Goal: Task Accomplishment & Management: Manage account settings

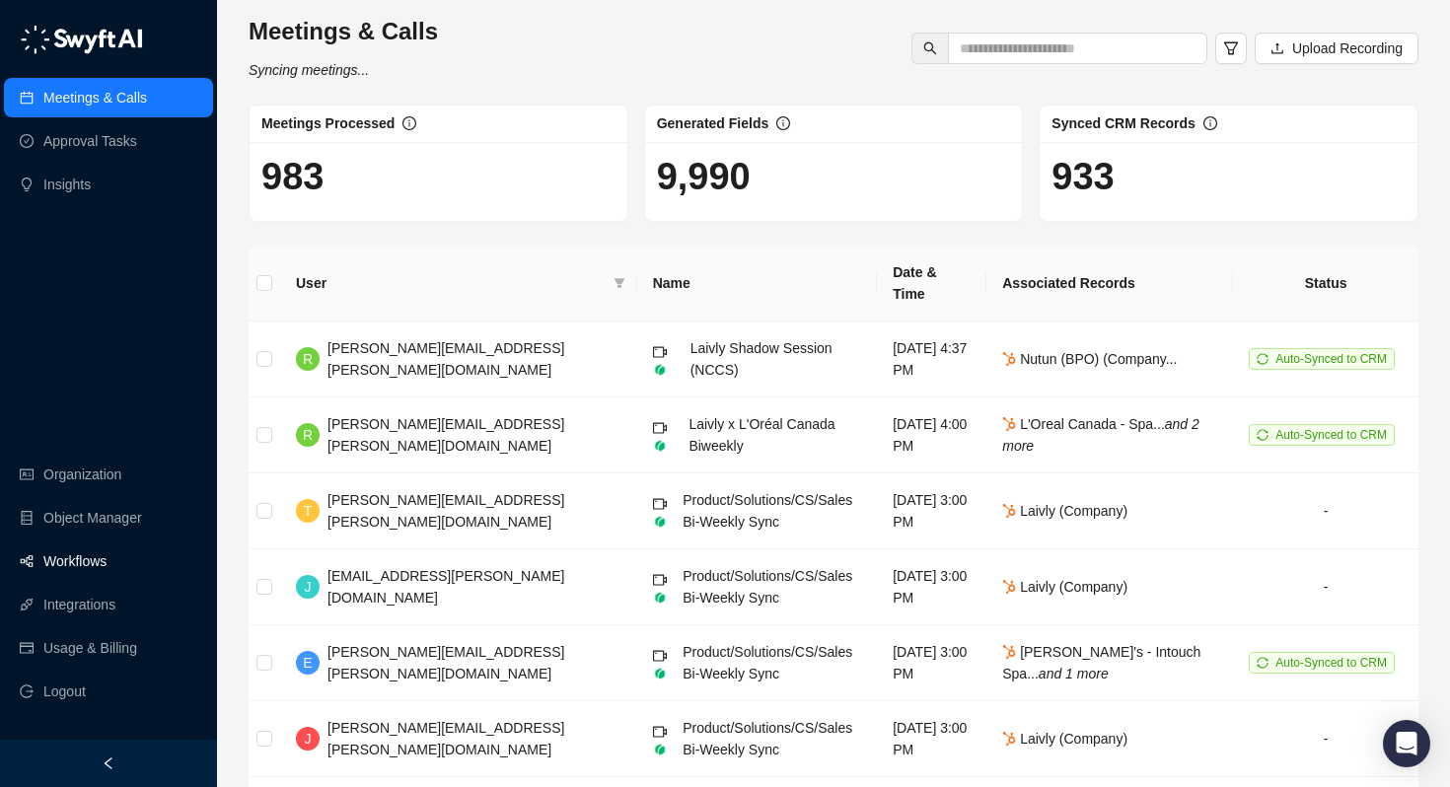
click at [72, 569] on link "Workflows" at bounding box center [74, 561] width 63 height 39
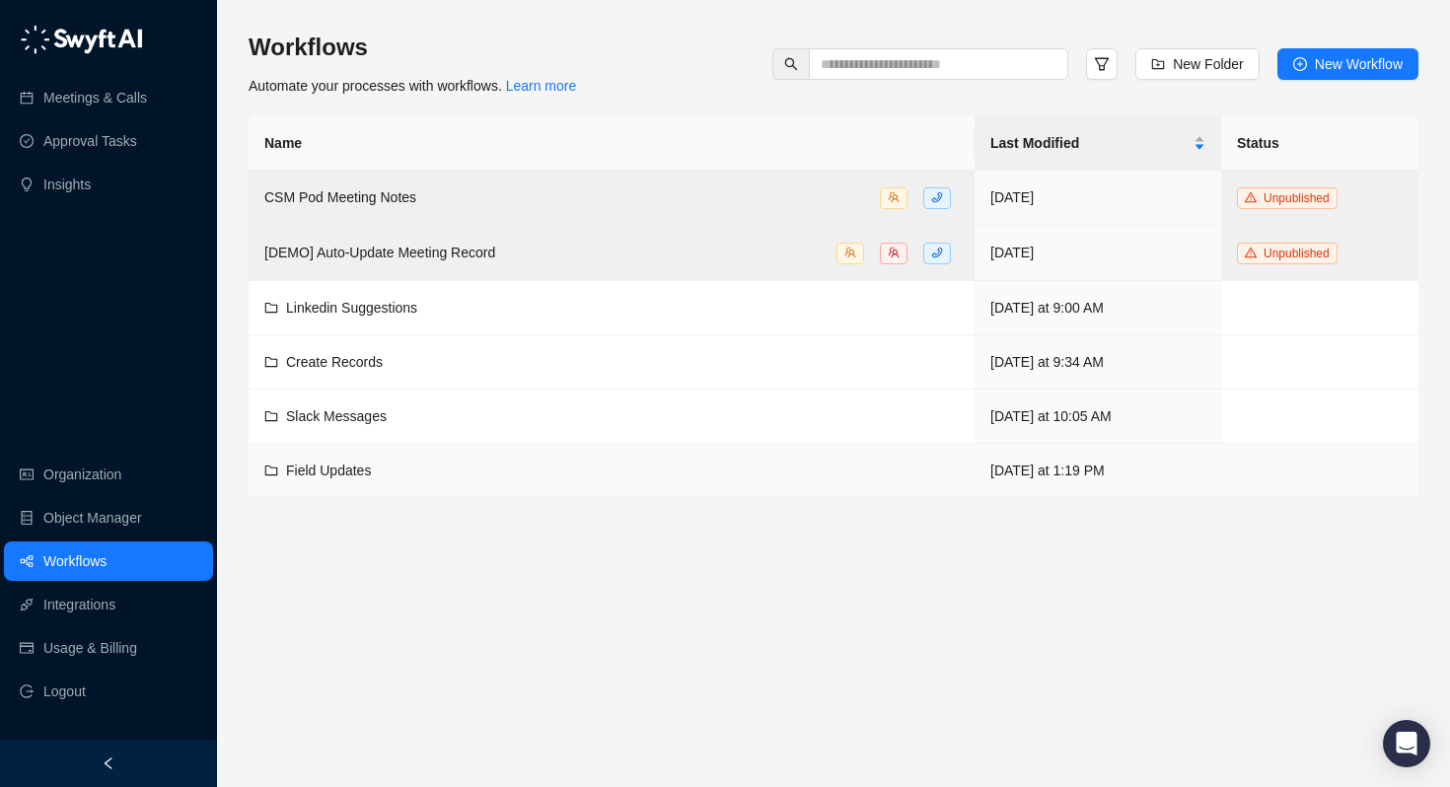
click at [336, 463] on span "Field Updates" at bounding box center [328, 471] width 85 height 16
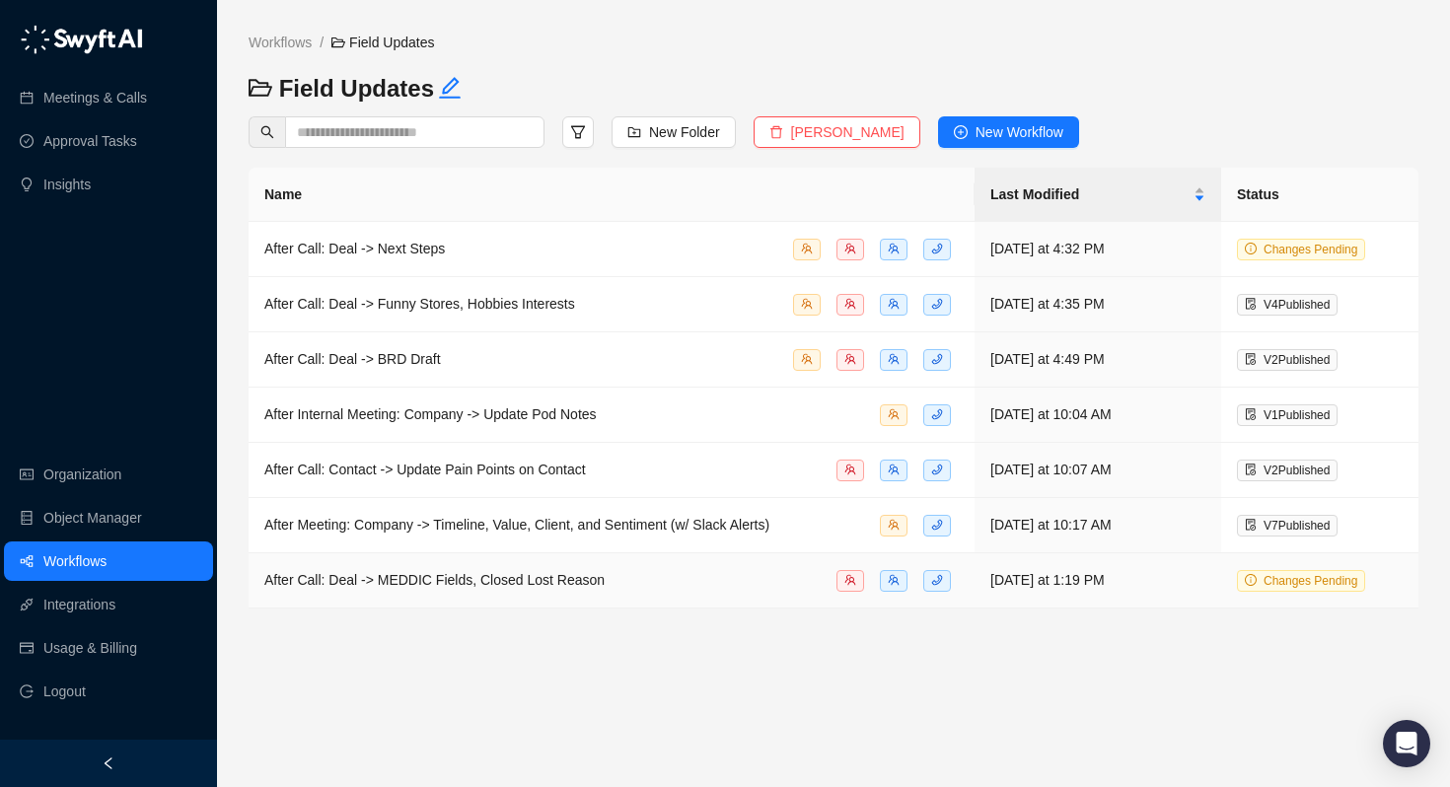
click at [387, 573] on span "After Call: Deal -> MEDDIC Fields, Closed Lost Reason" at bounding box center [434, 580] width 340 height 16
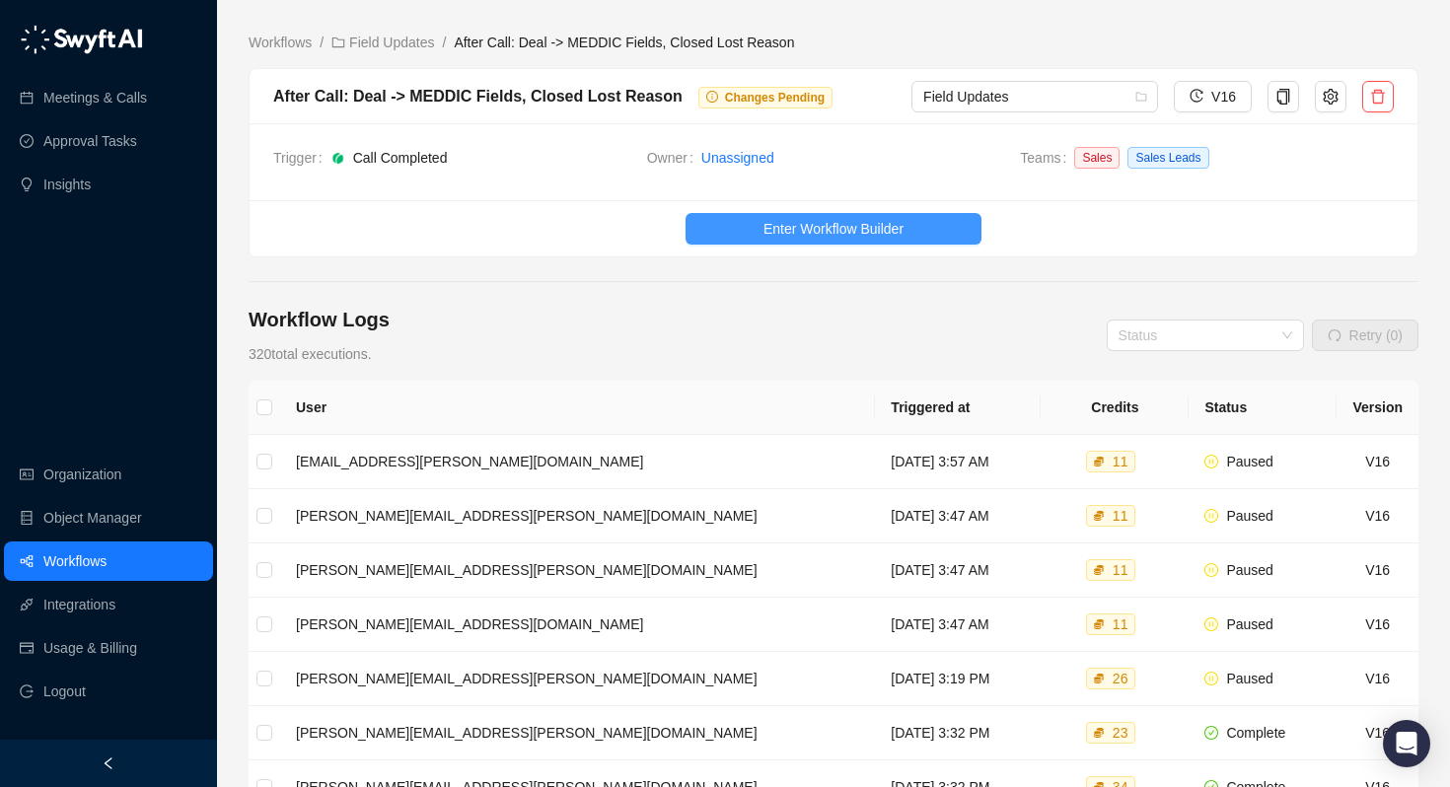
click at [741, 221] on button "Enter Workflow Builder" at bounding box center [834, 229] width 296 height 32
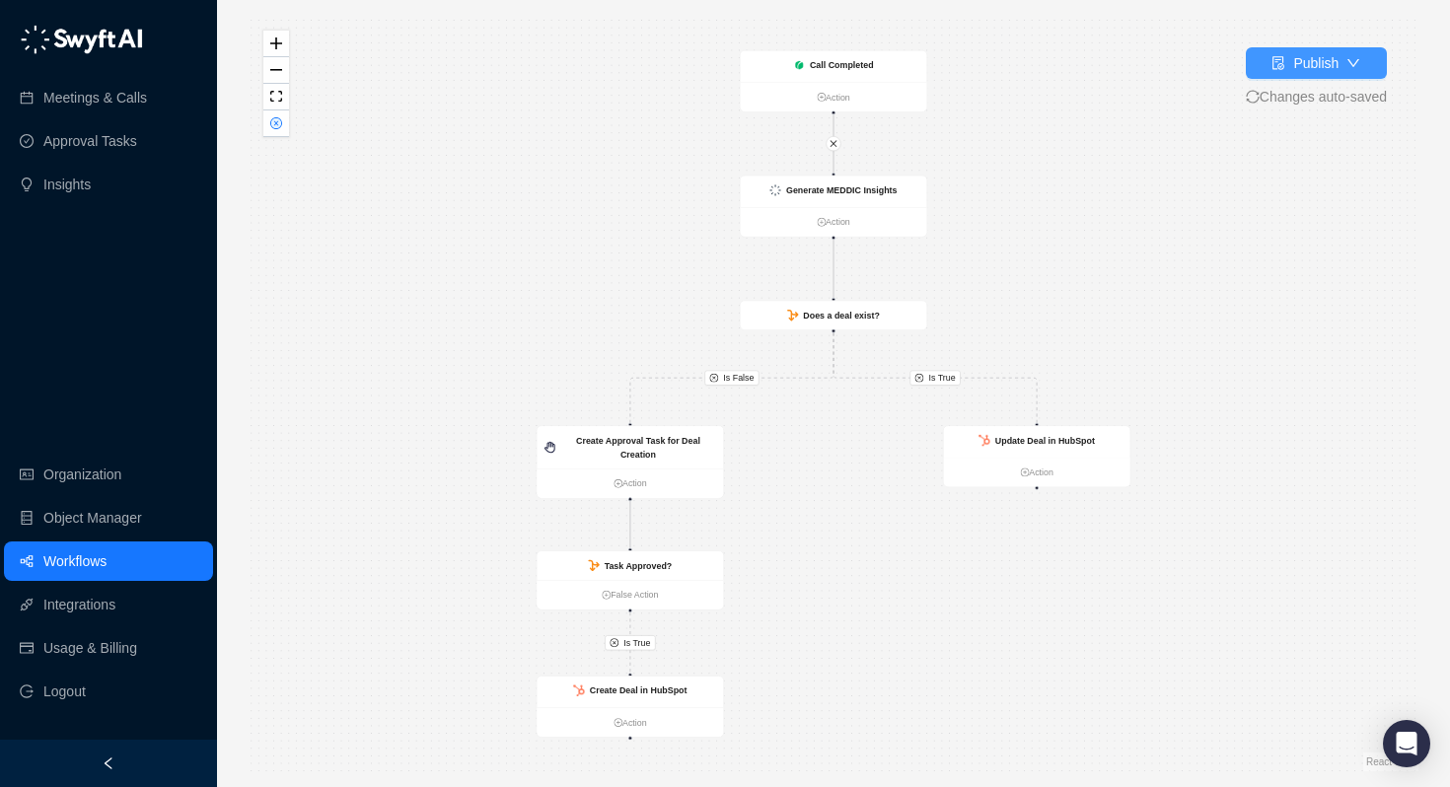
click at [1340, 58] on button "Publish" at bounding box center [1316, 63] width 141 height 32
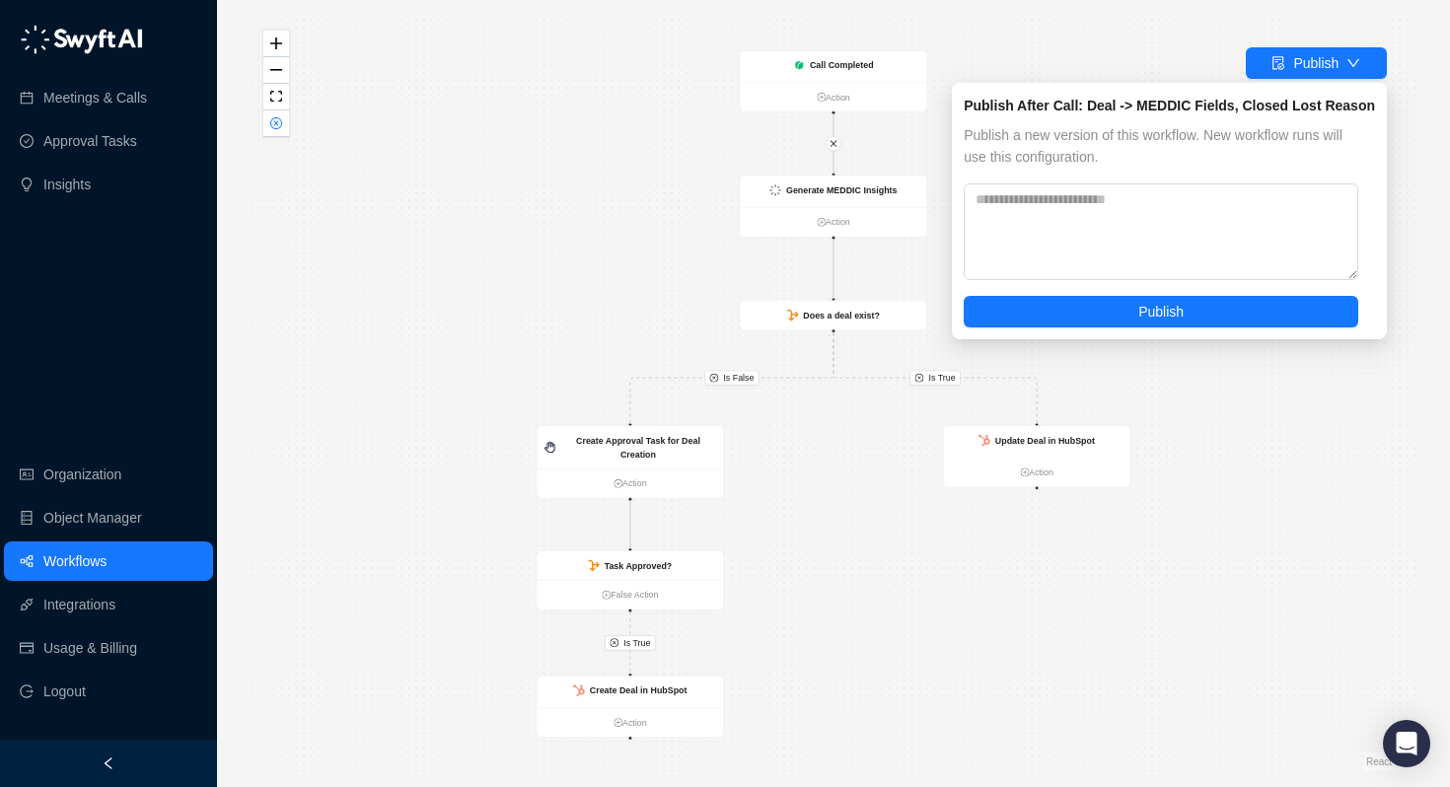
click at [1077, 32] on div "Is True Is True Is False Call Completed Action Create Deal in HubSpot Action Cr…" at bounding box center [834, 394] width 1170 height 756
